Goal: Find specific page/section: Find specific page/section

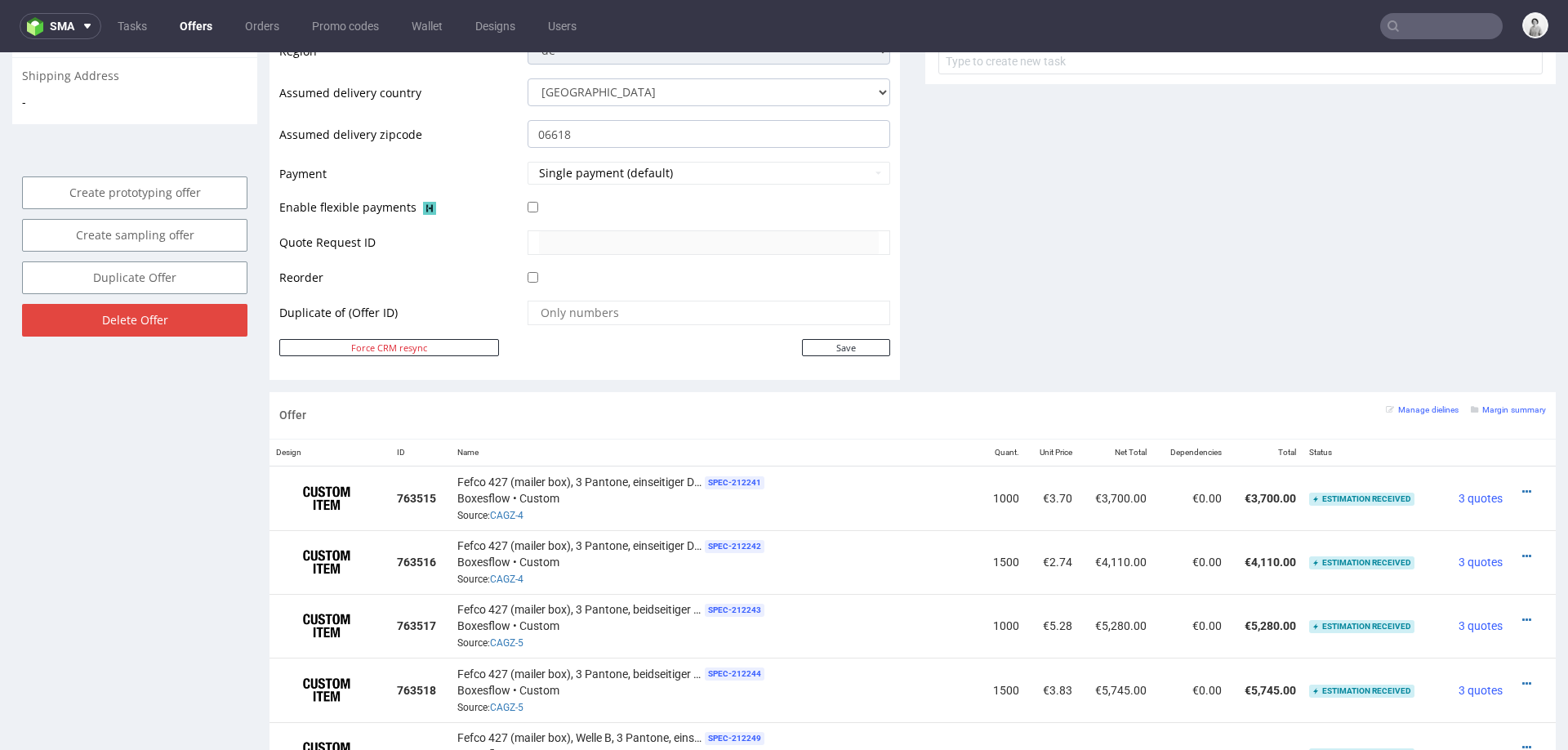
scroll to position [670, 0]
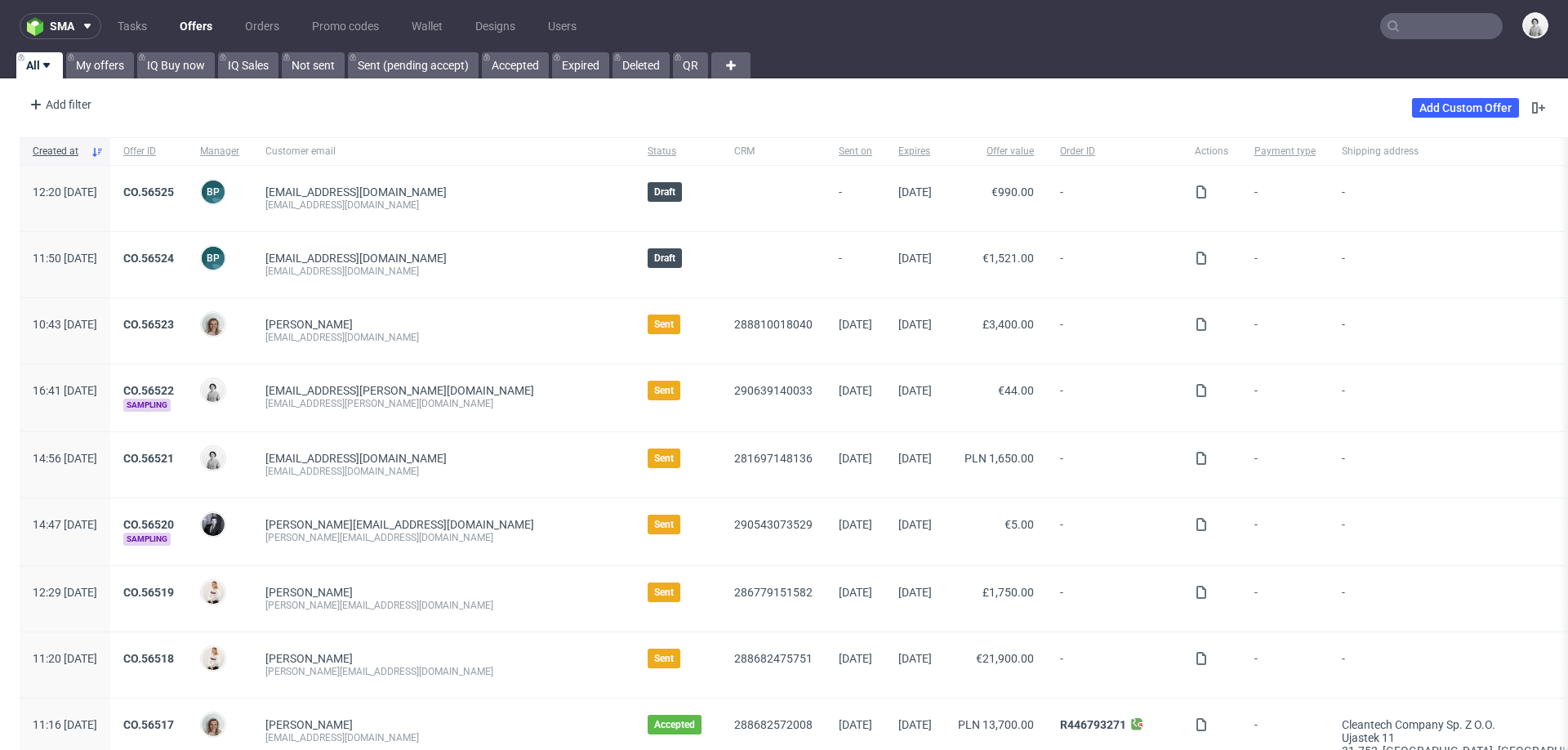
click at [1420, 23] on input "text" at bounding box center [1441, 26] width 122 height 26
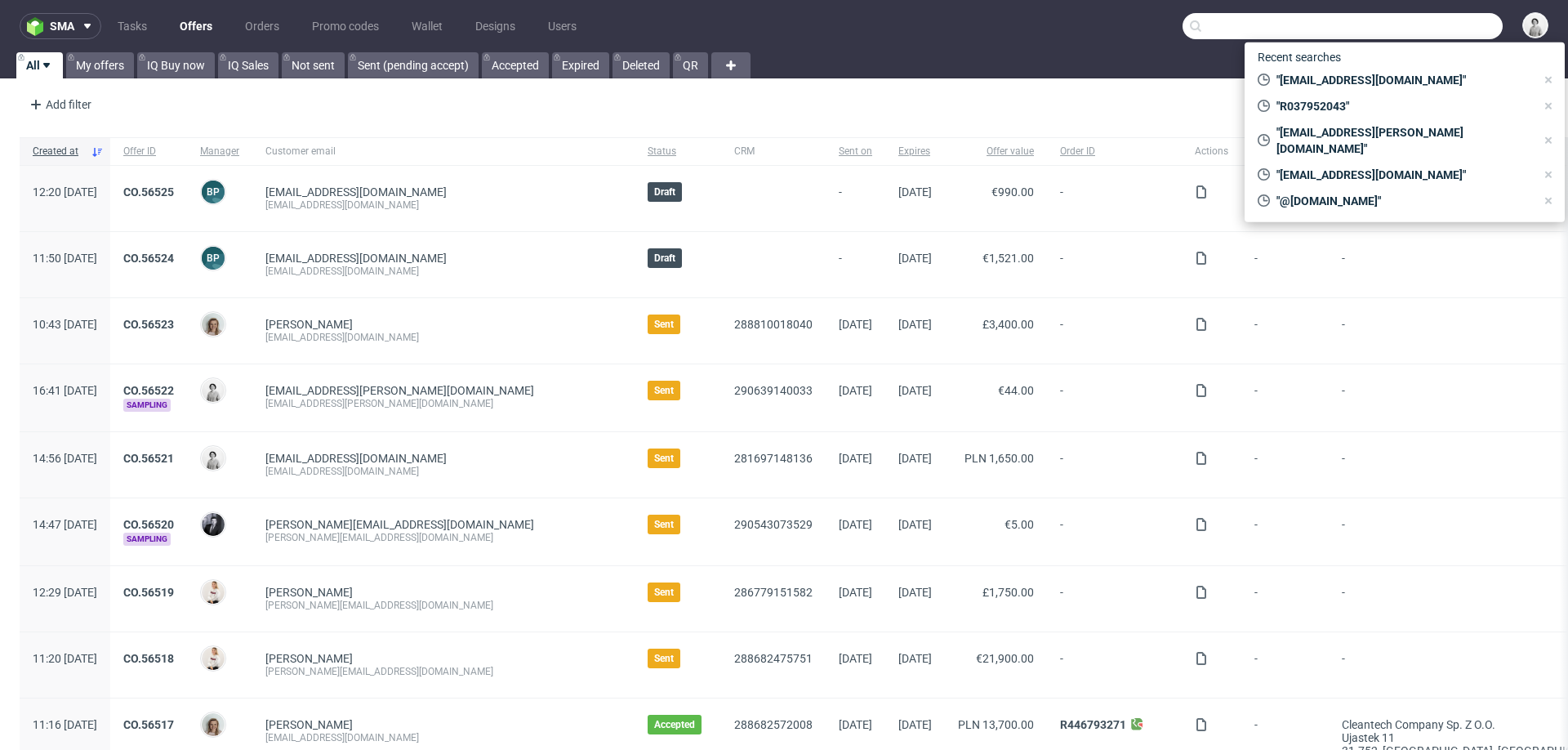
paste input "M.Ahrndt@polytechhealth.com"
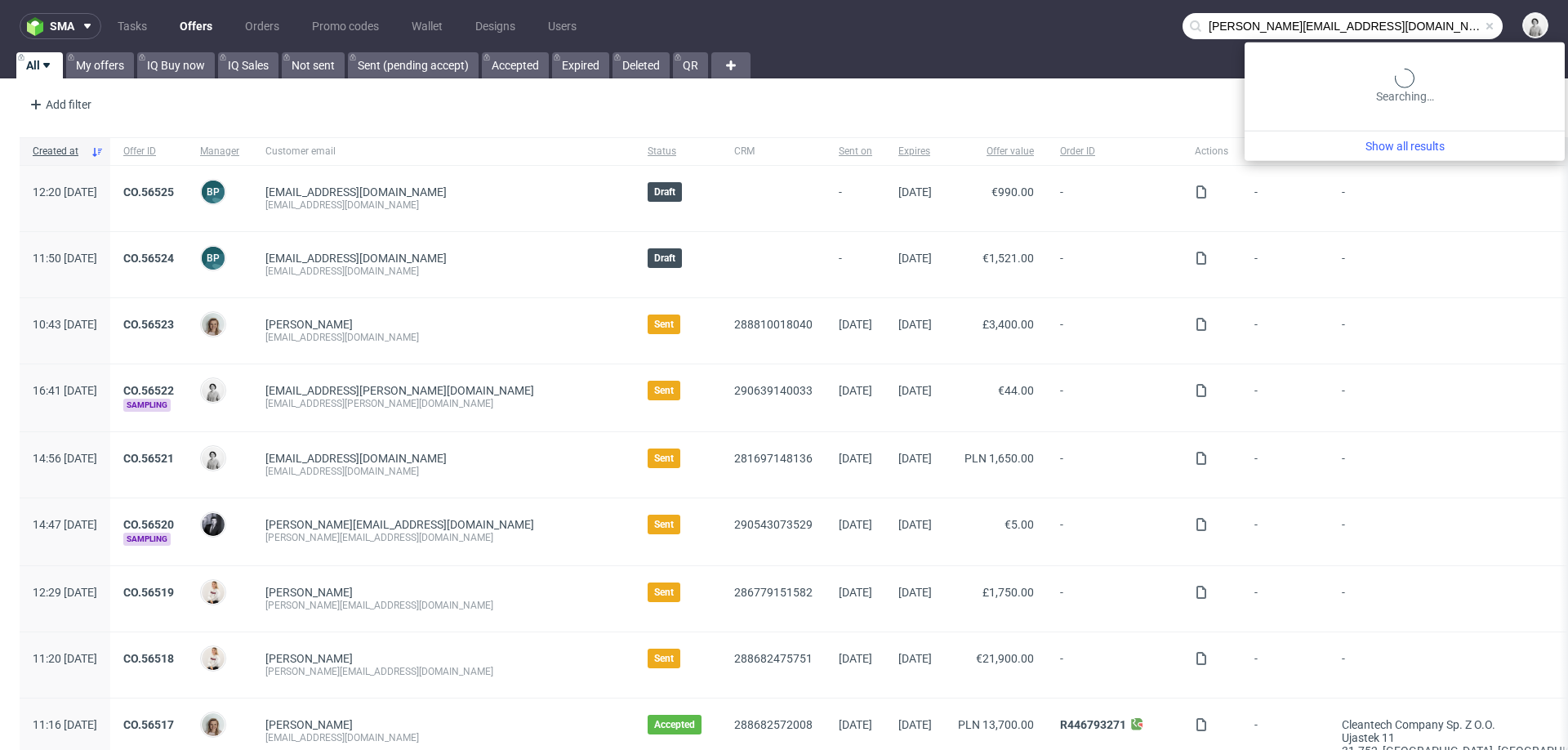
type input "M.Ahrndt@polytechhealth.com"
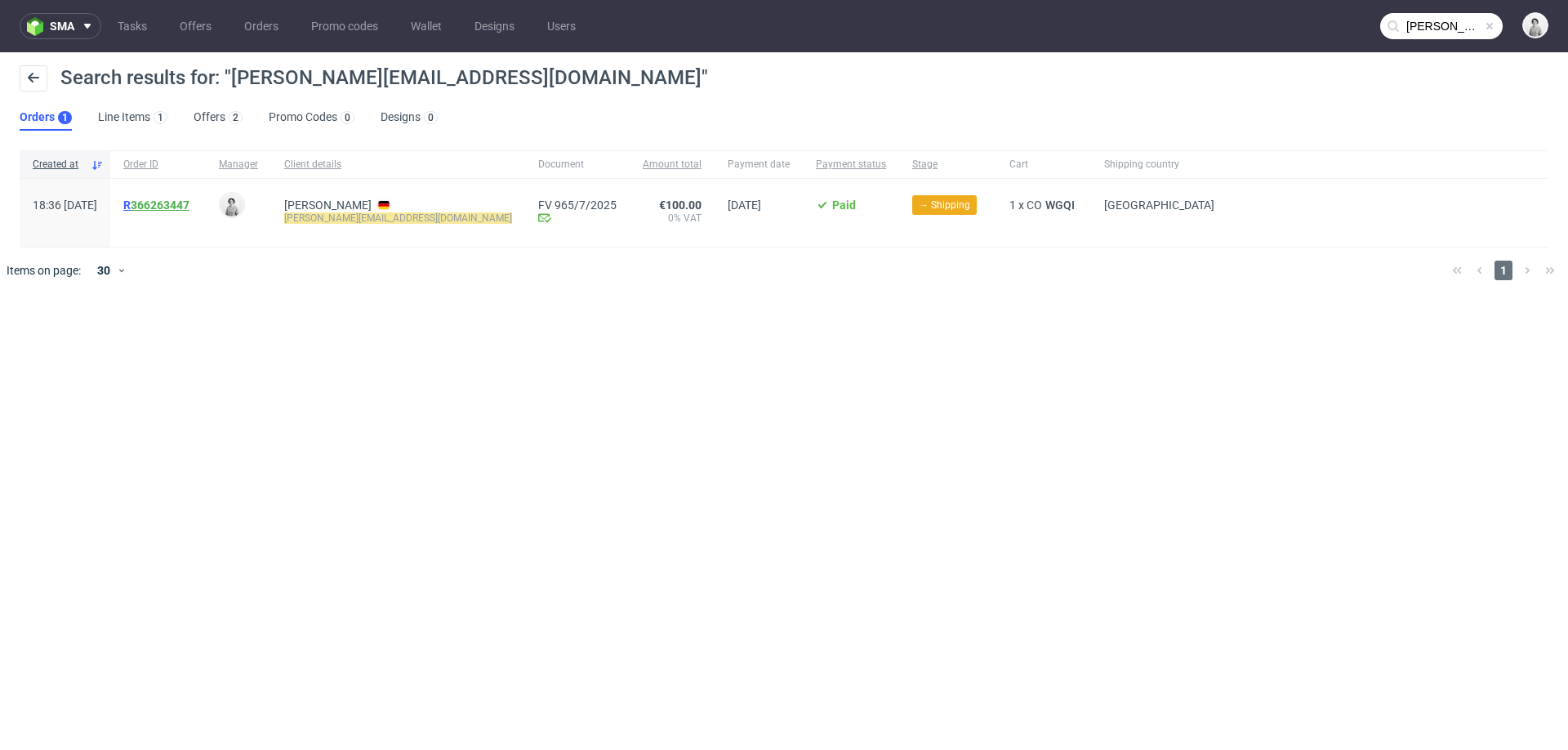
click at [190, 207] on link "366263447" at bounding box center [160, 205] width 59 height 13
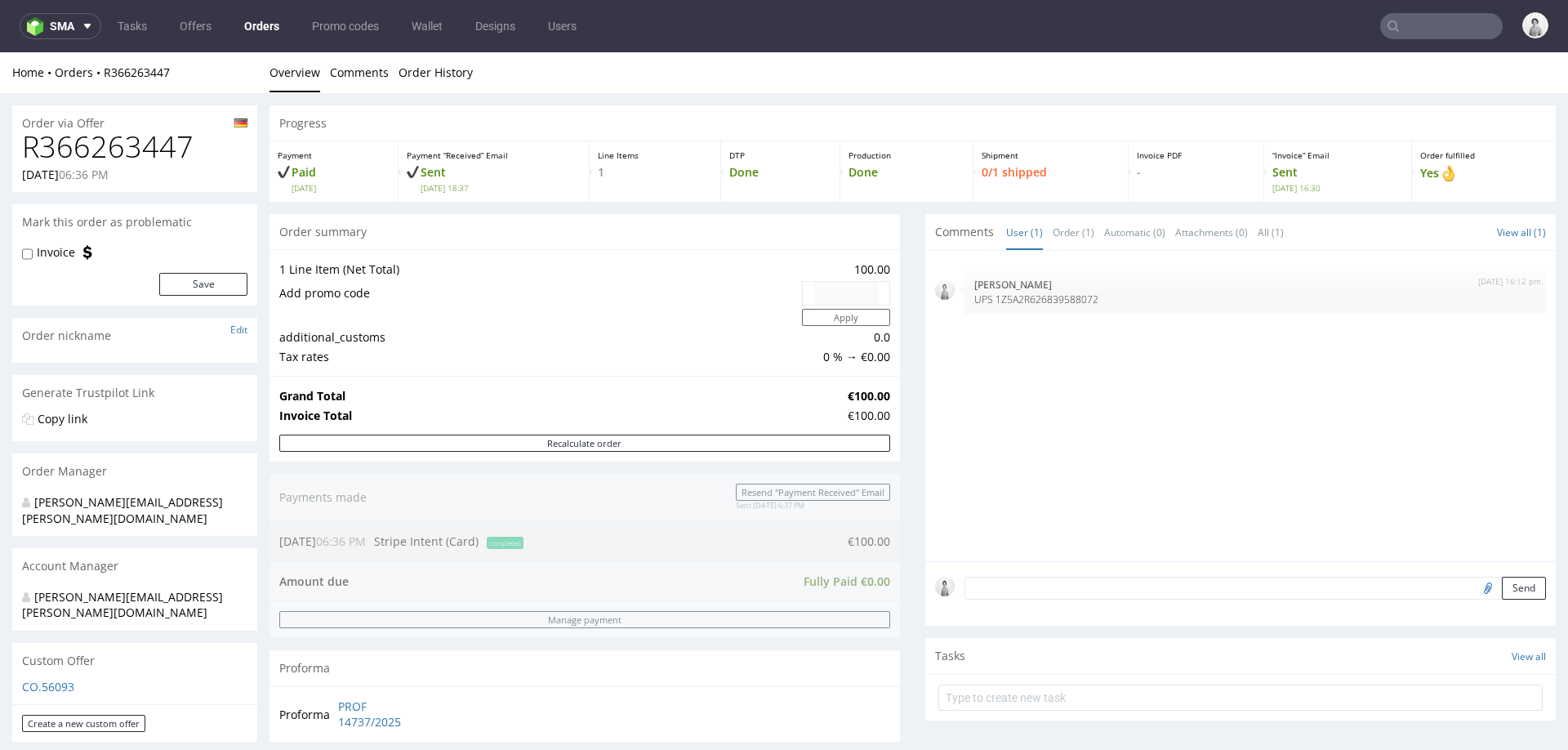
type input "M.Ahrndt@polytechhealth.com"
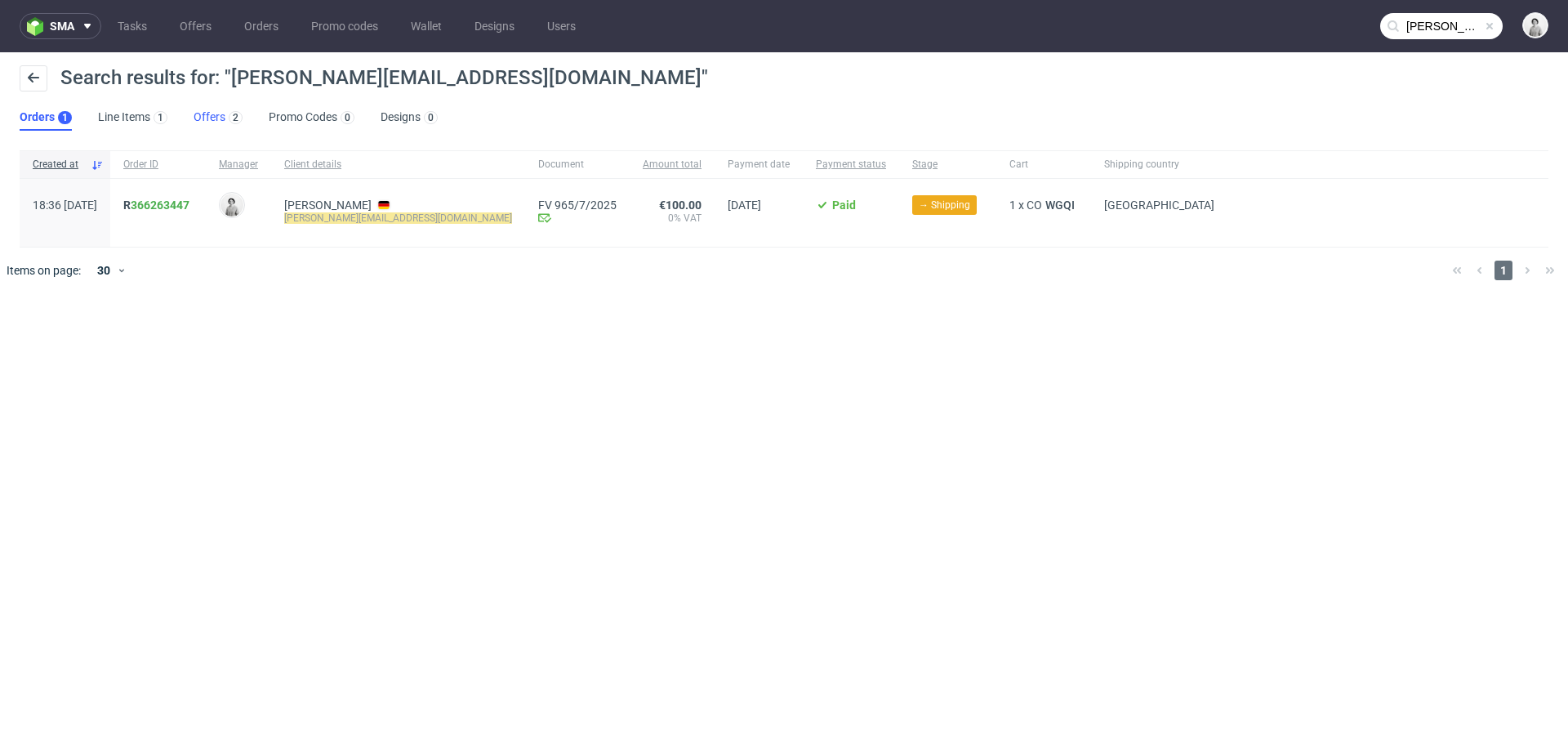
click at [208, 118] on link "Offers 2" at bounding box center [218, 117] width 49 height 26
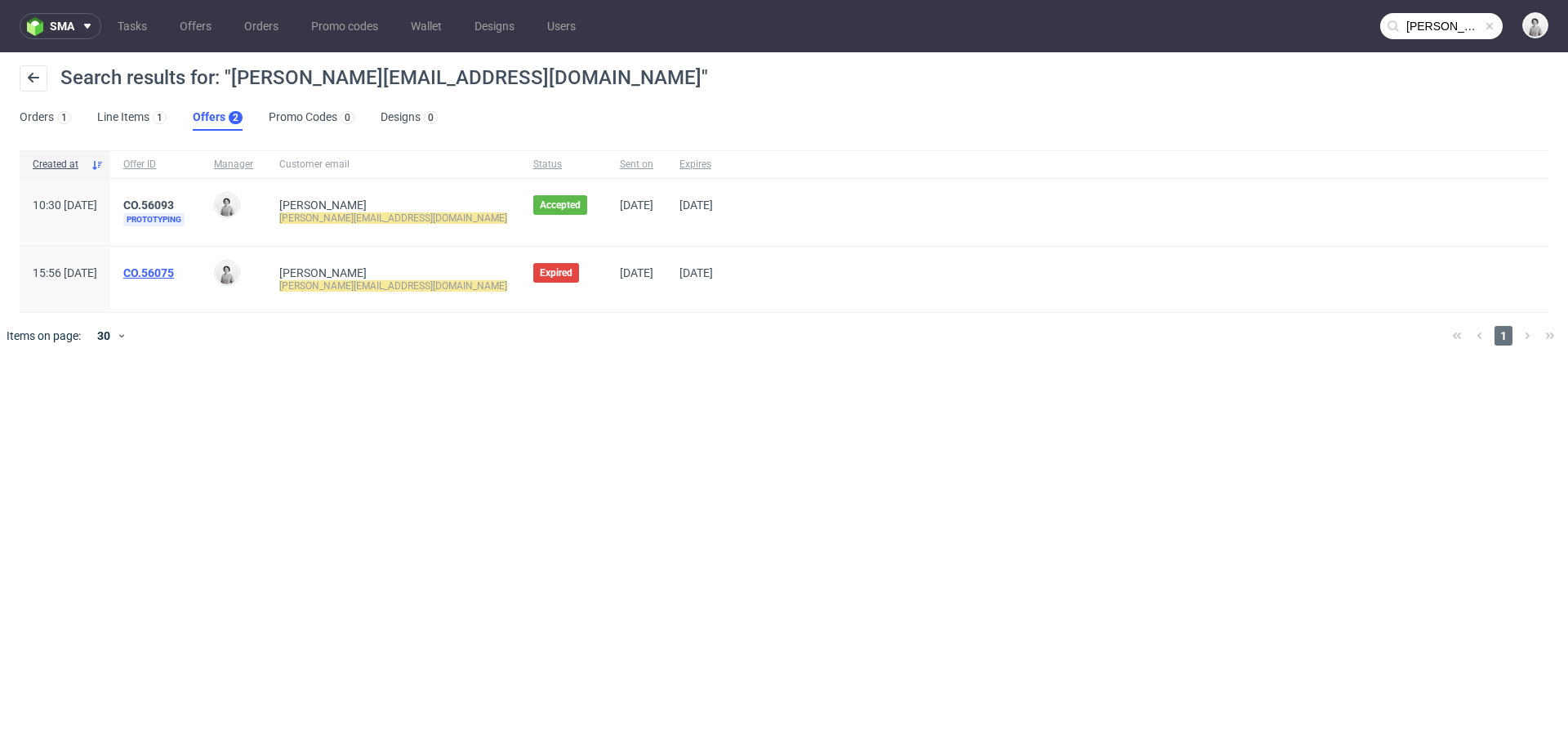
click at [174, 268] on link "CO.56075" at bounding box center [148, 273] width 51 height 13
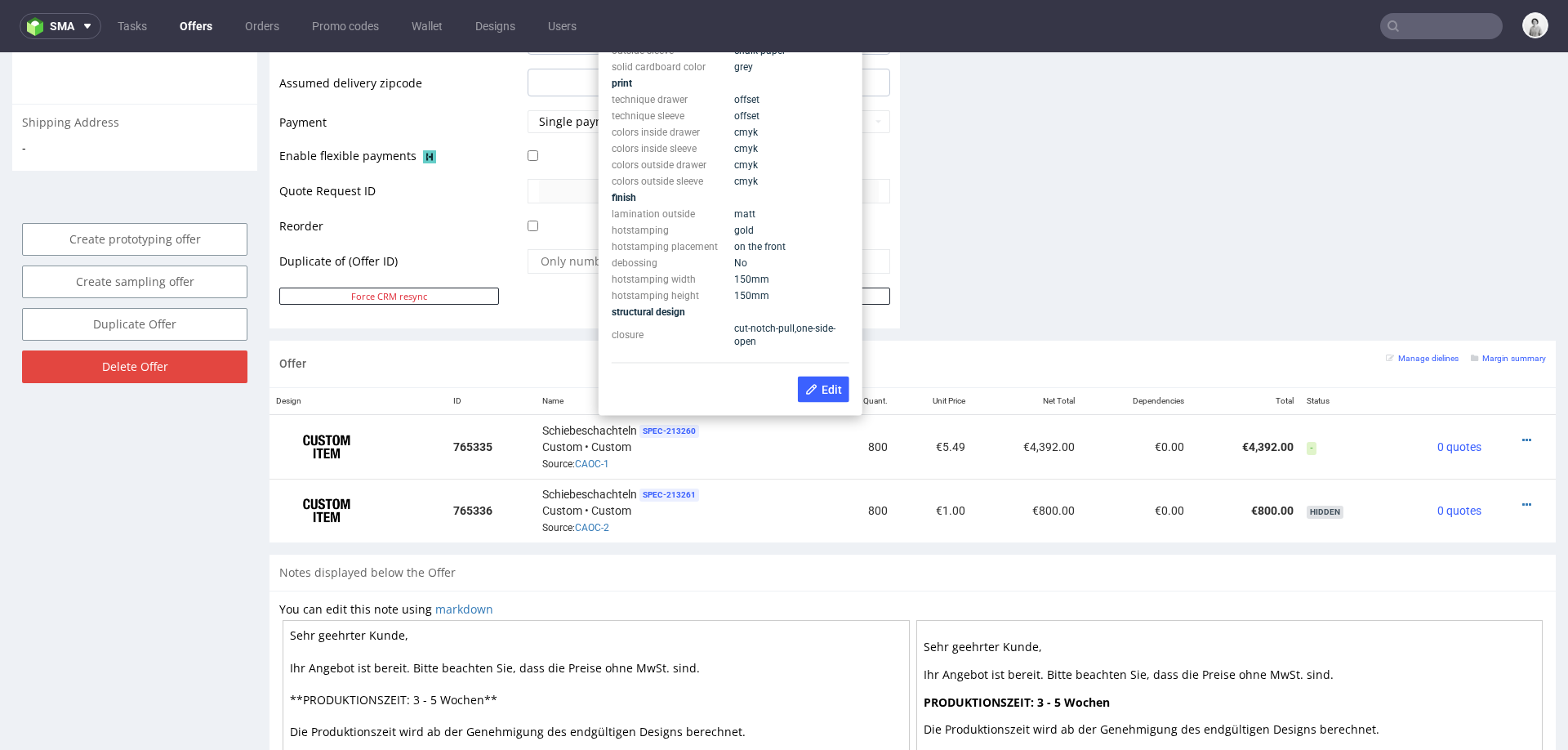
scroll to position [688, 0]
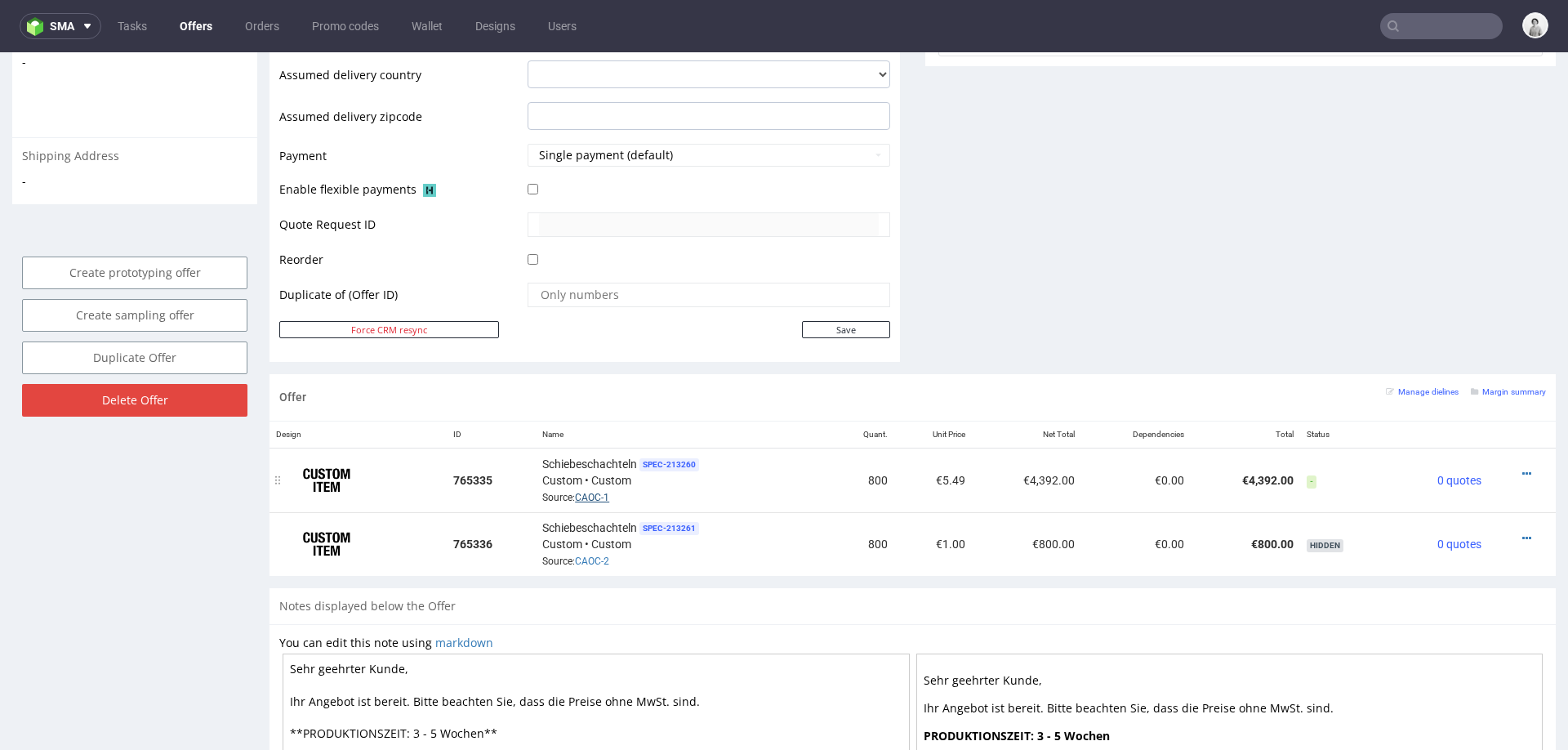
click at [592, 492] on link "CAOC-1" at bounding box center [592, 498] width 34 height 12
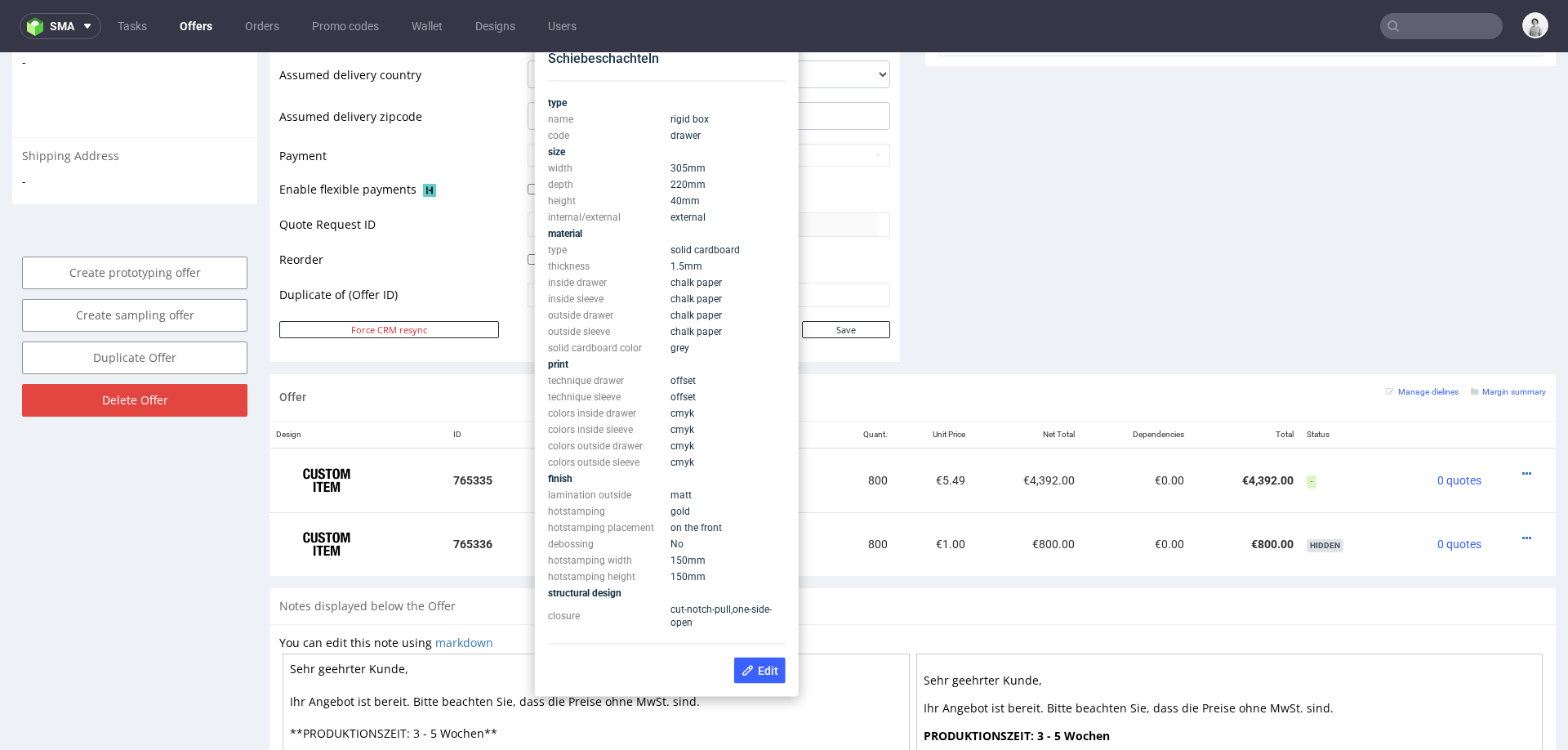
scroll to position [662, 0]
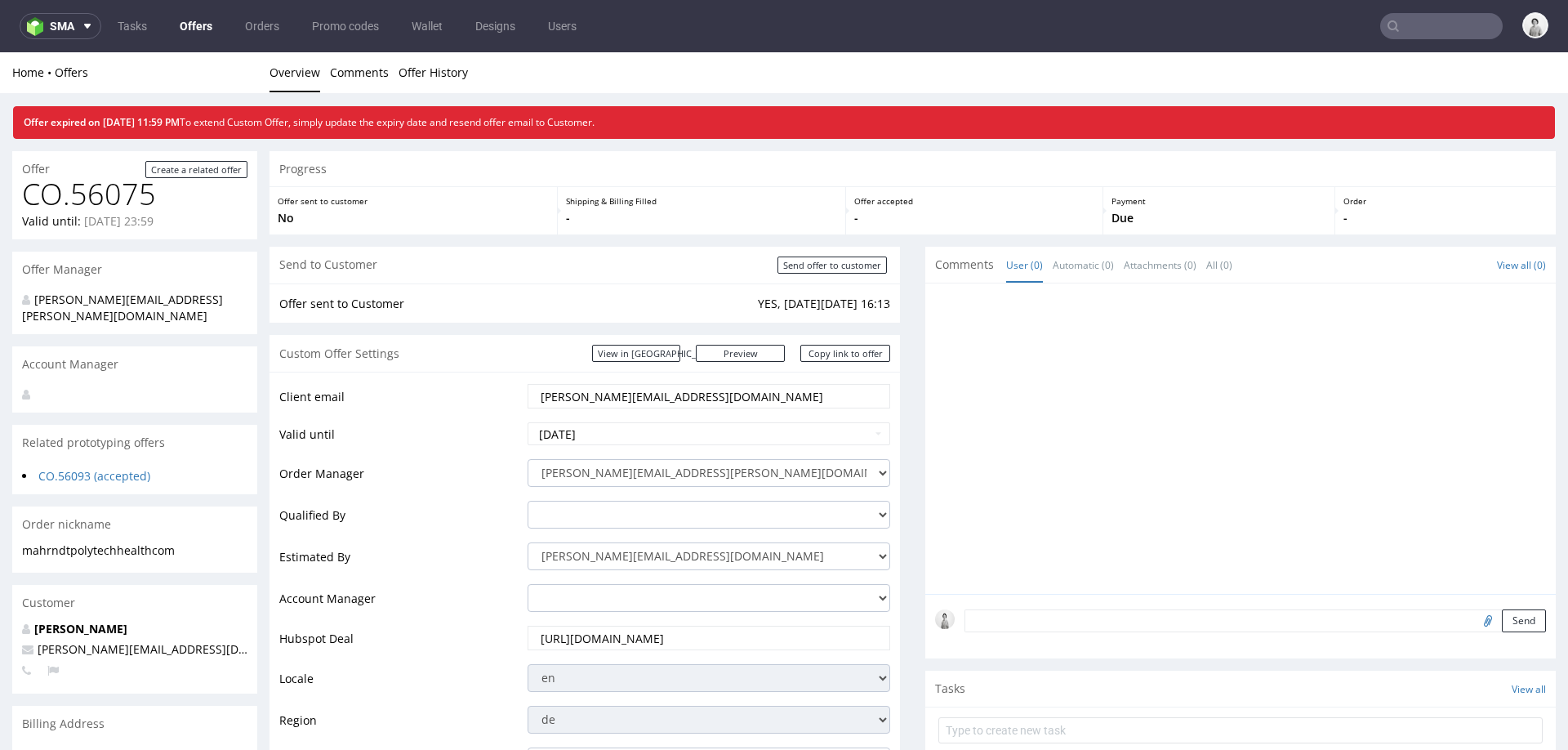
scroll to position [662, 0]
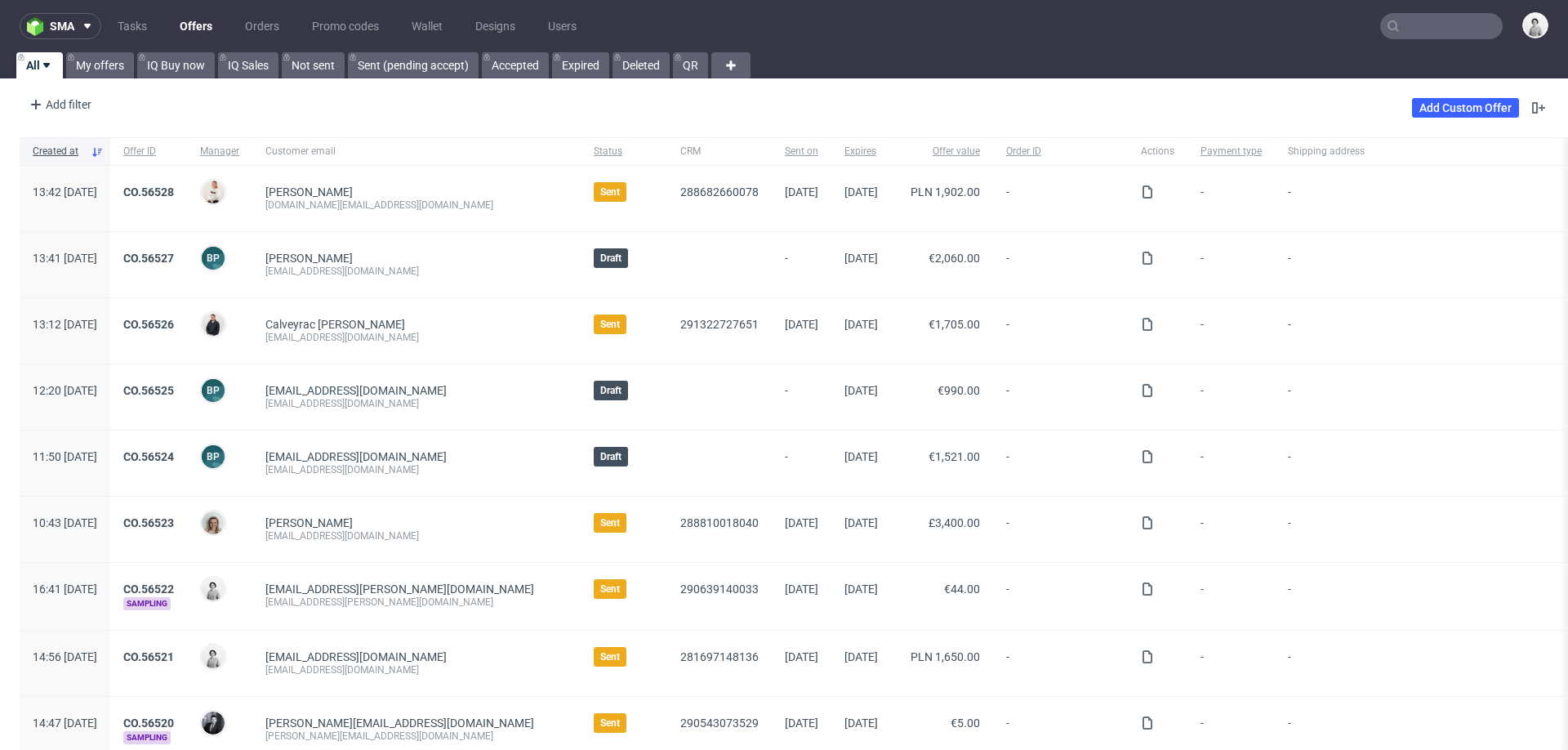
click at [1416, 27] on input "text" at bounding box center [1441, 26] width 122 height 26
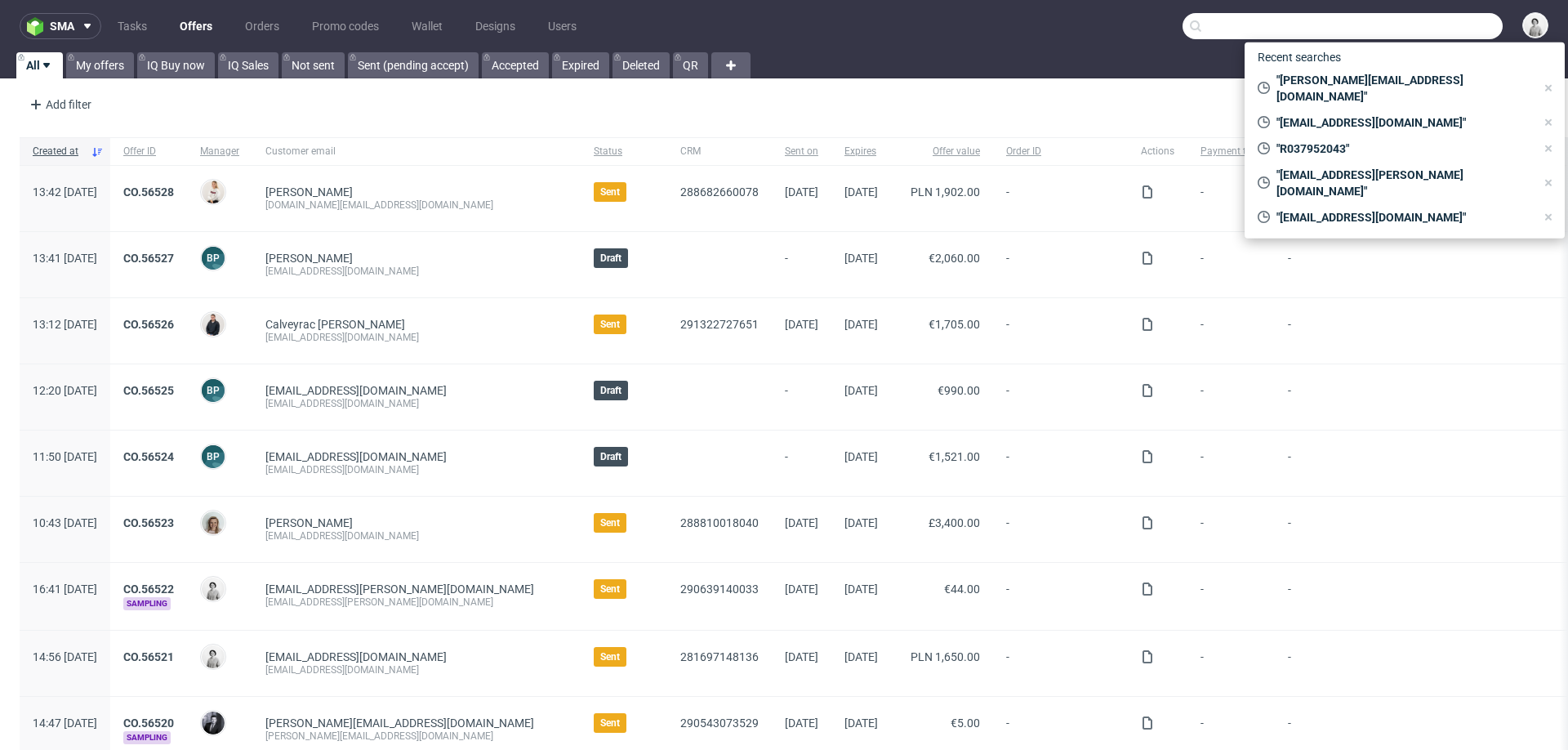
paste input "[DATE][EMAIL_ADDRESS][DOMAIN_NAME]"
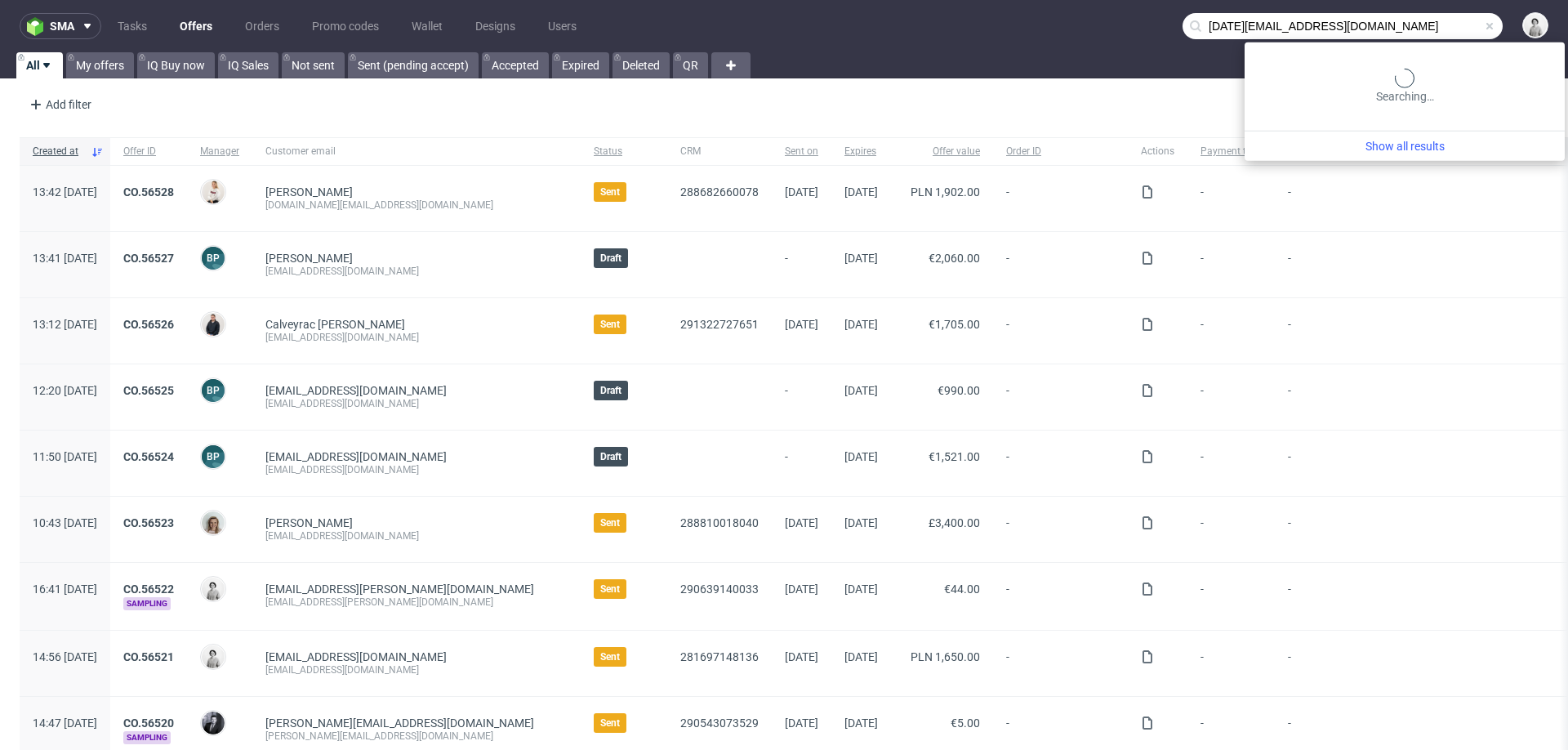
type input "[DATE][EMAIL_ADDRESS][DOMAIN_NAME]"
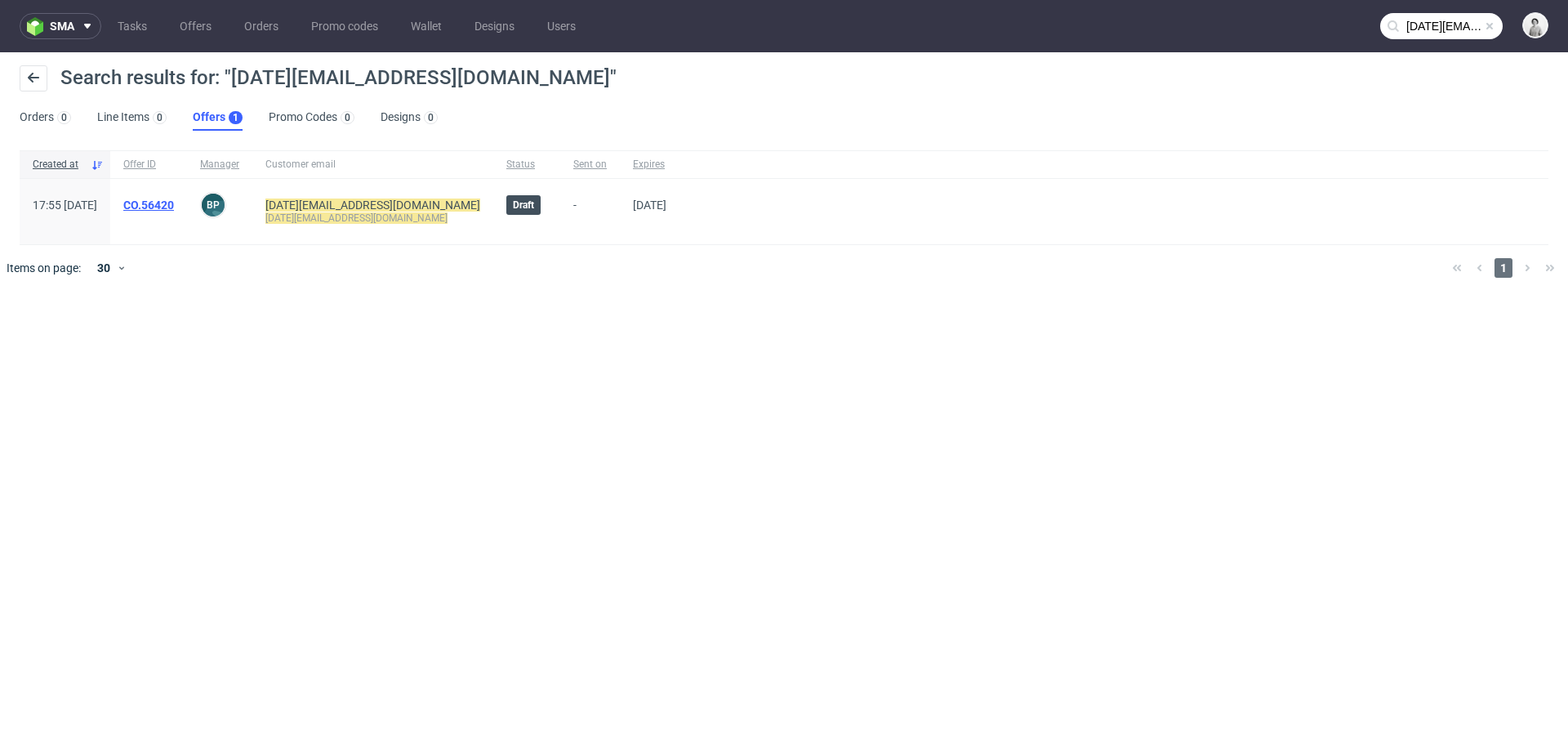
click at [174, 207] on link "CO.56420" at bounding box center [148, 205] width 51 height 13
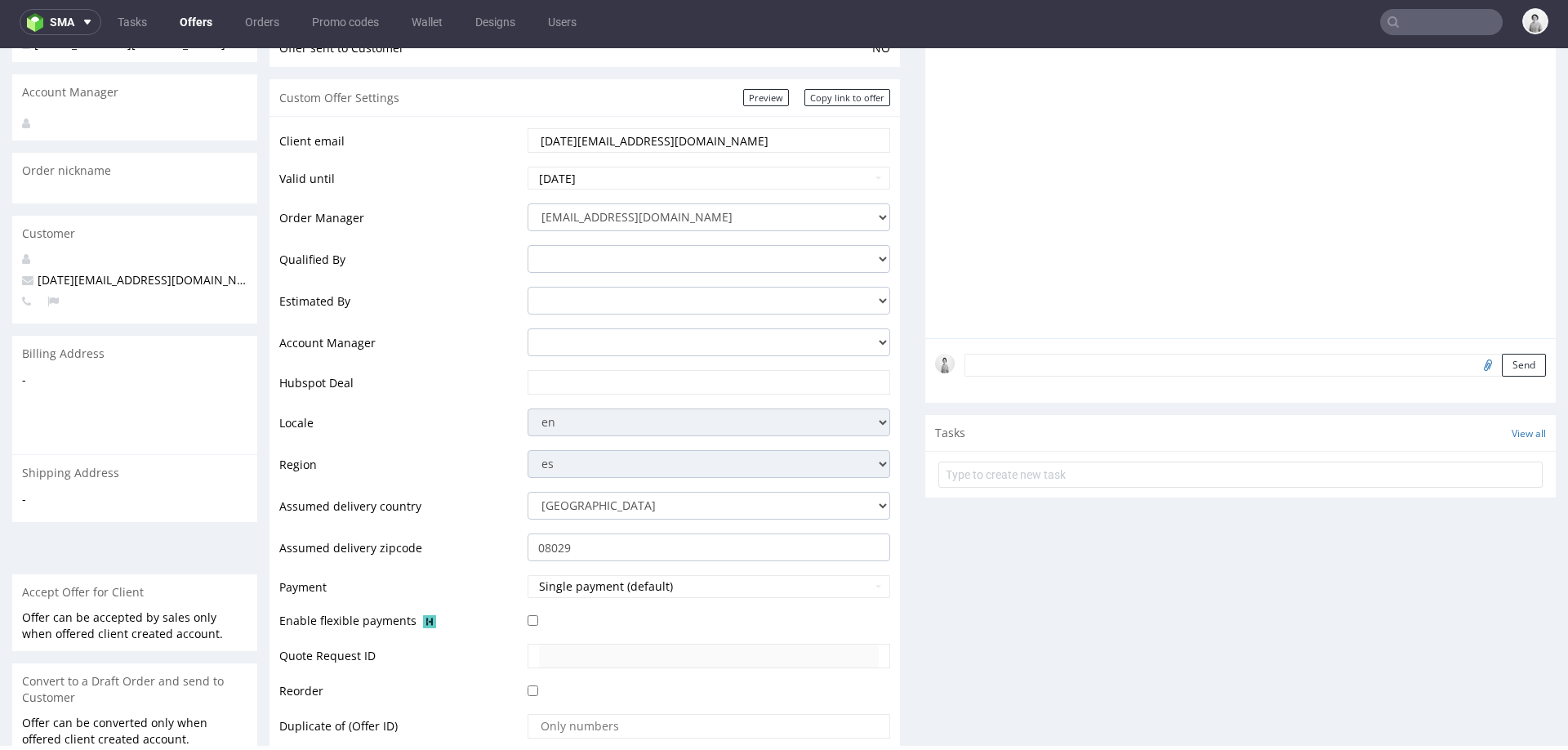
scroll to position [204, 0]
click at [612, 215] on select "[EMAIL_ADDRESS][DOMAIN_NAME] [PERSON_NAME][DOMAIN_NAME][EMAIL_ADDRESS][PERSON_N…" at bounding box center [709, 218] width 363 height 28
select select "20998342"
click at [678, 149] on input "[DATE][EMAIL_ADDRESS][DOMAIN_NAME]" at bounding box center [709, 143] width 340 height 23
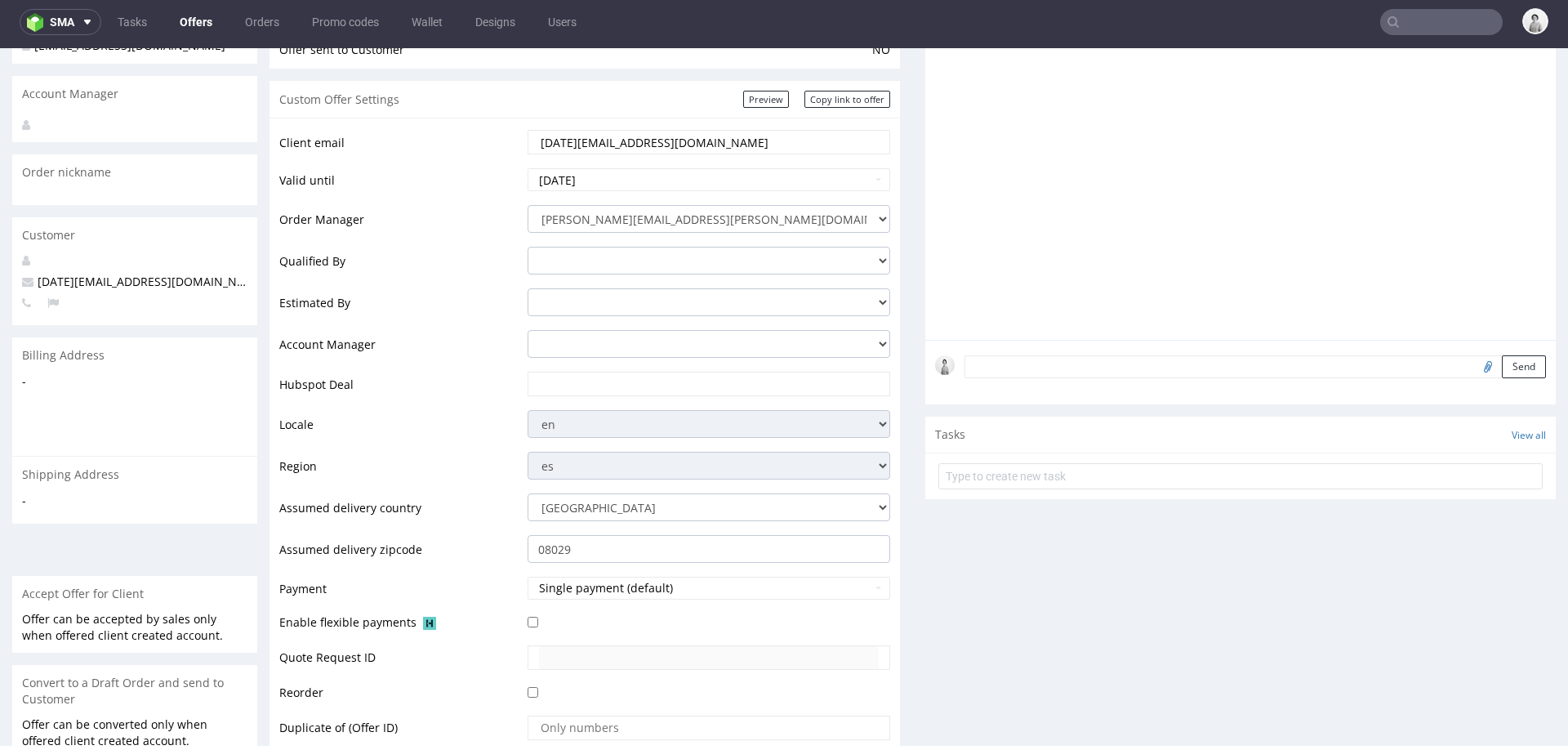
click at [678, 149] on input "[DATE][EMAIL_ADDRESS][DOMAIN_NAME]" at bounding box center [709, 143] width 340 height 23
